Goal: Navigation & Orientation: Find specific page/section

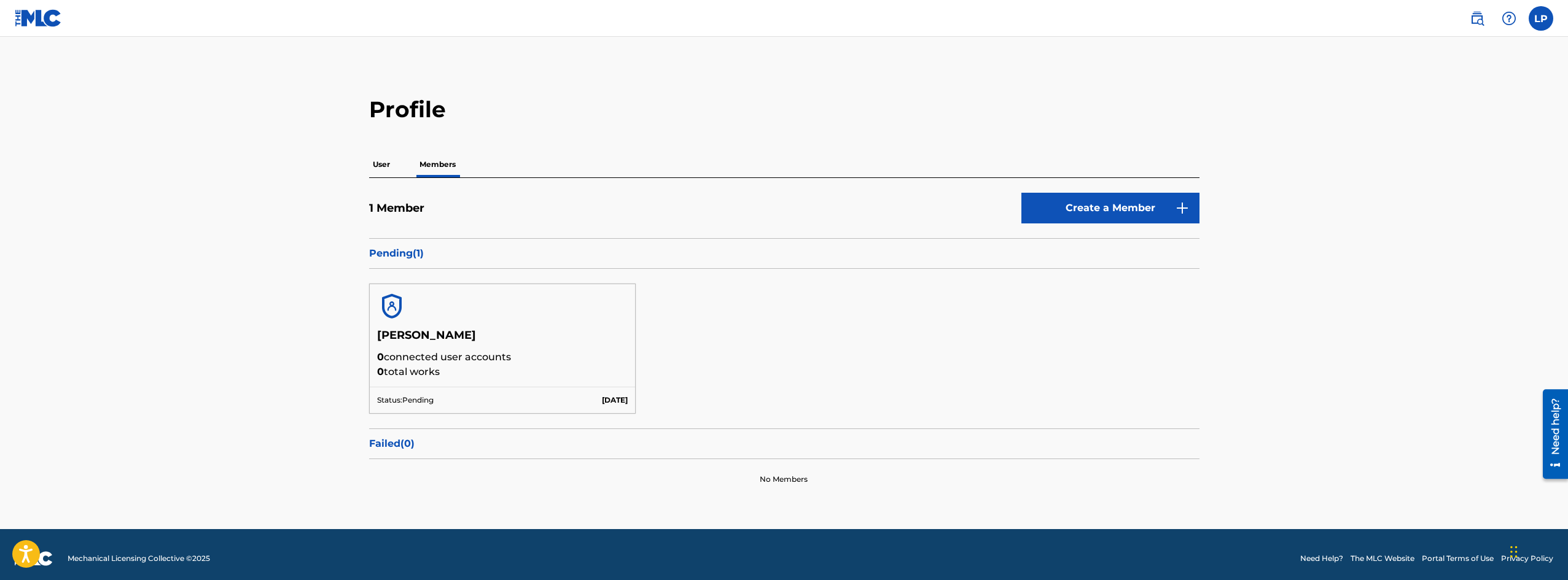
click at [426, 347] on h5 "[PERSON_NAME]" at bounding box center [502, 339] width 251 height 22
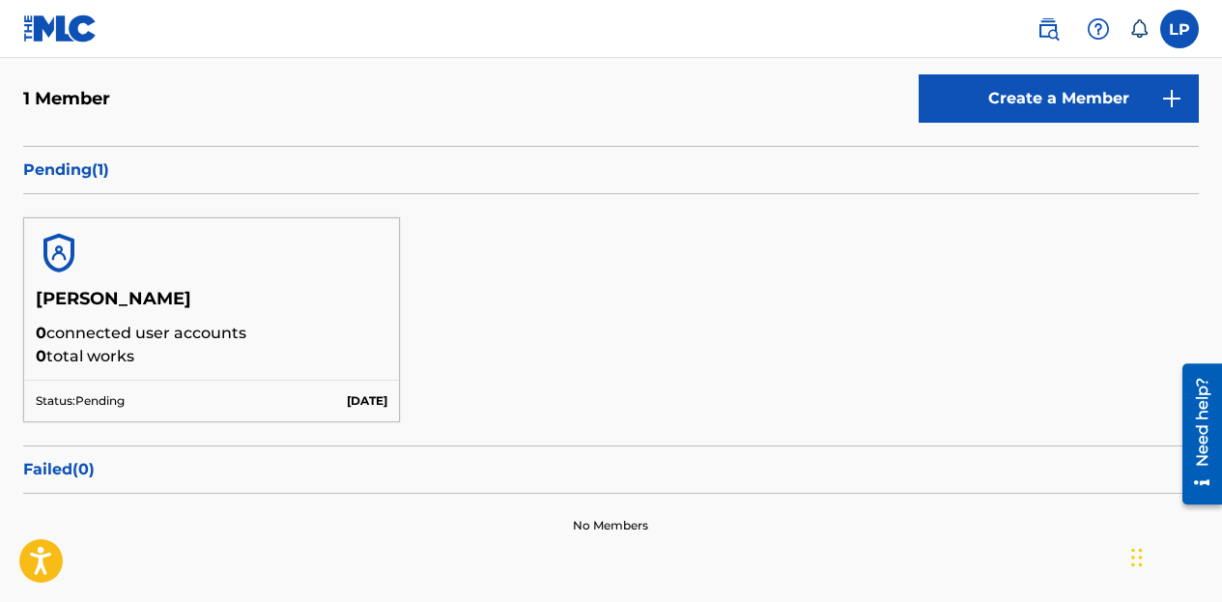
scroll to position [290, 0]
